Goal: Check status: Check status

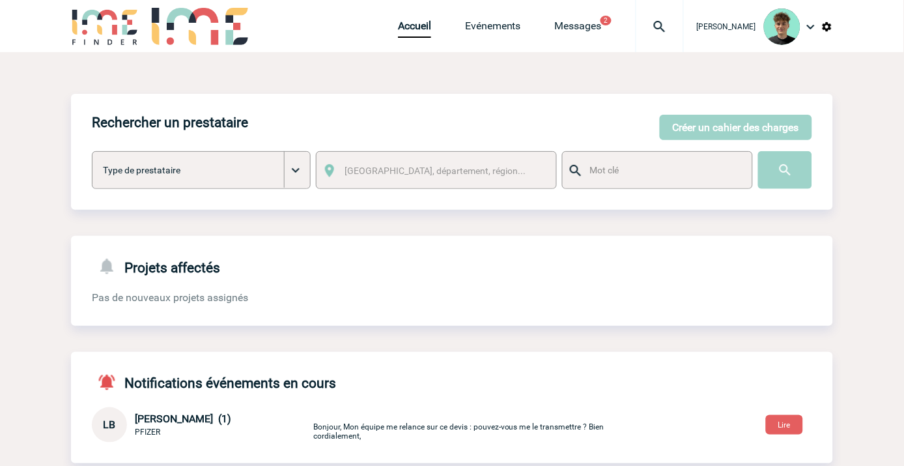
click at [672, 29] on img at bounding box center [659, 27] width 47 height 16
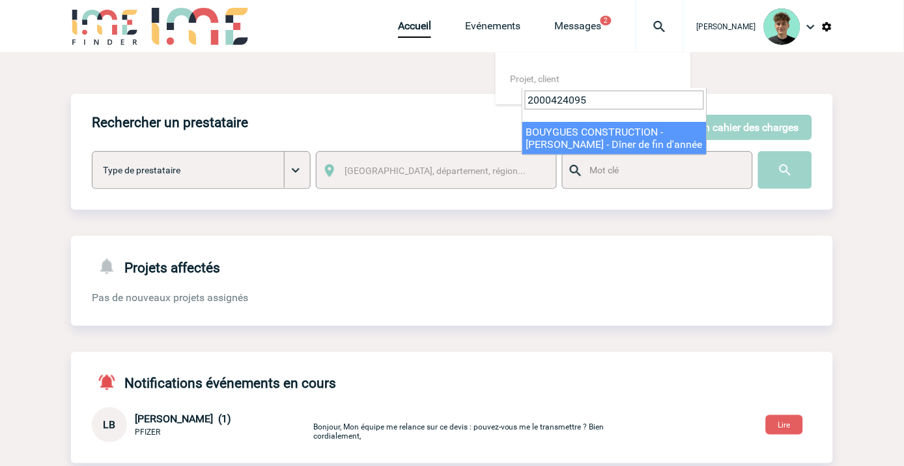
type input "2000424095"
select select "23596"
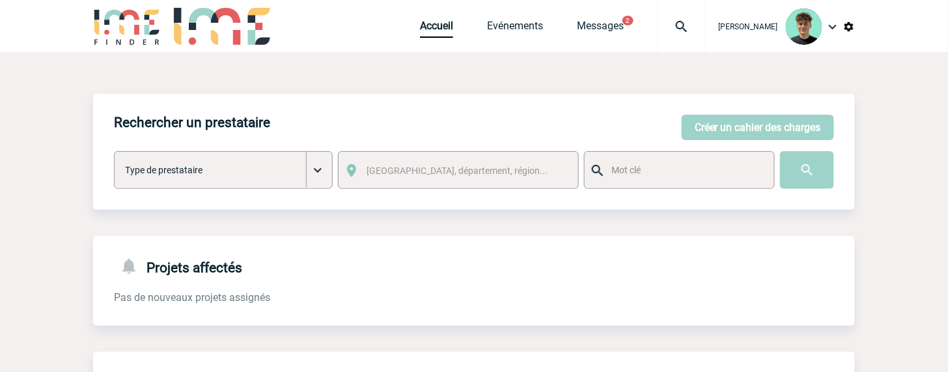
click at [695, 35] on div at bounding box center [682, 26] width 48 height 52
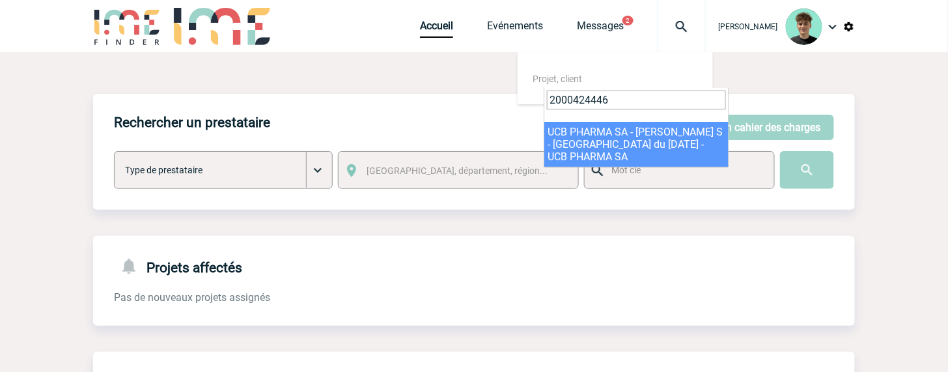
type input "2000424446"
select select "23947"
